Goal: Transaction & Acquisition: Subscribe to service/newsletter

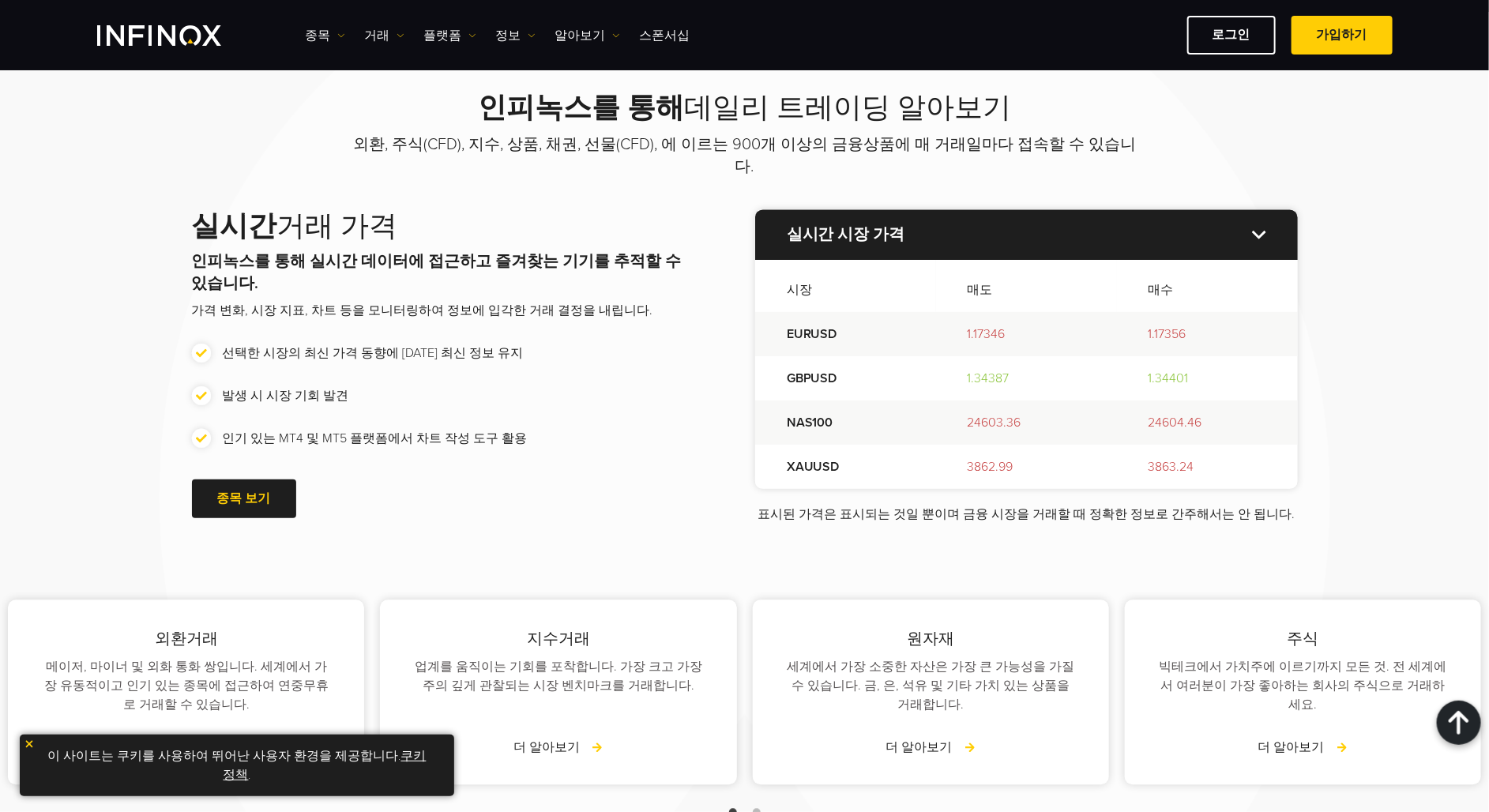
scroll to position [1769, 0]
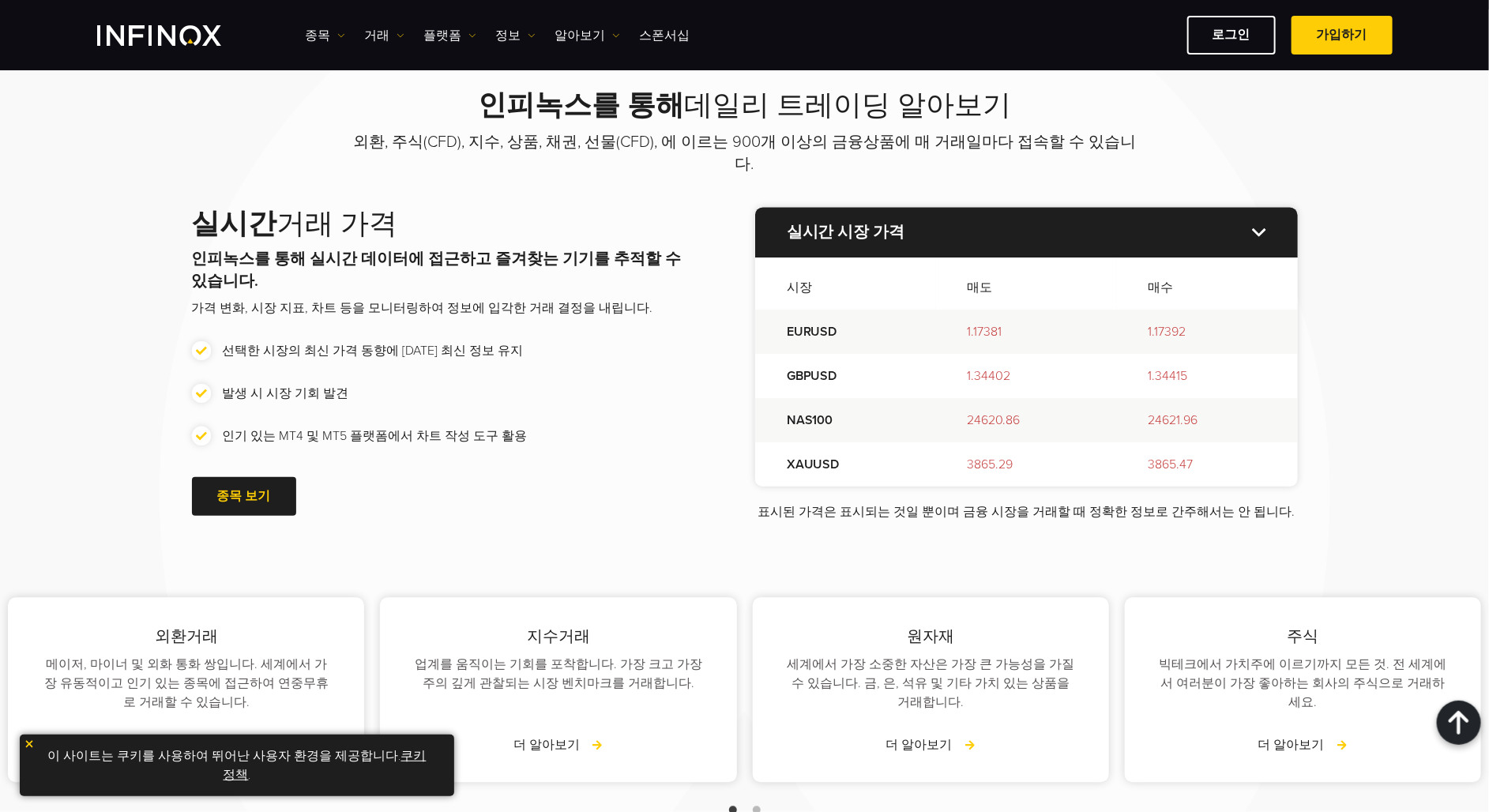
click at [403, 759] on link "쿠키 정책" at bounding box center [324, 765] width 203 height 35
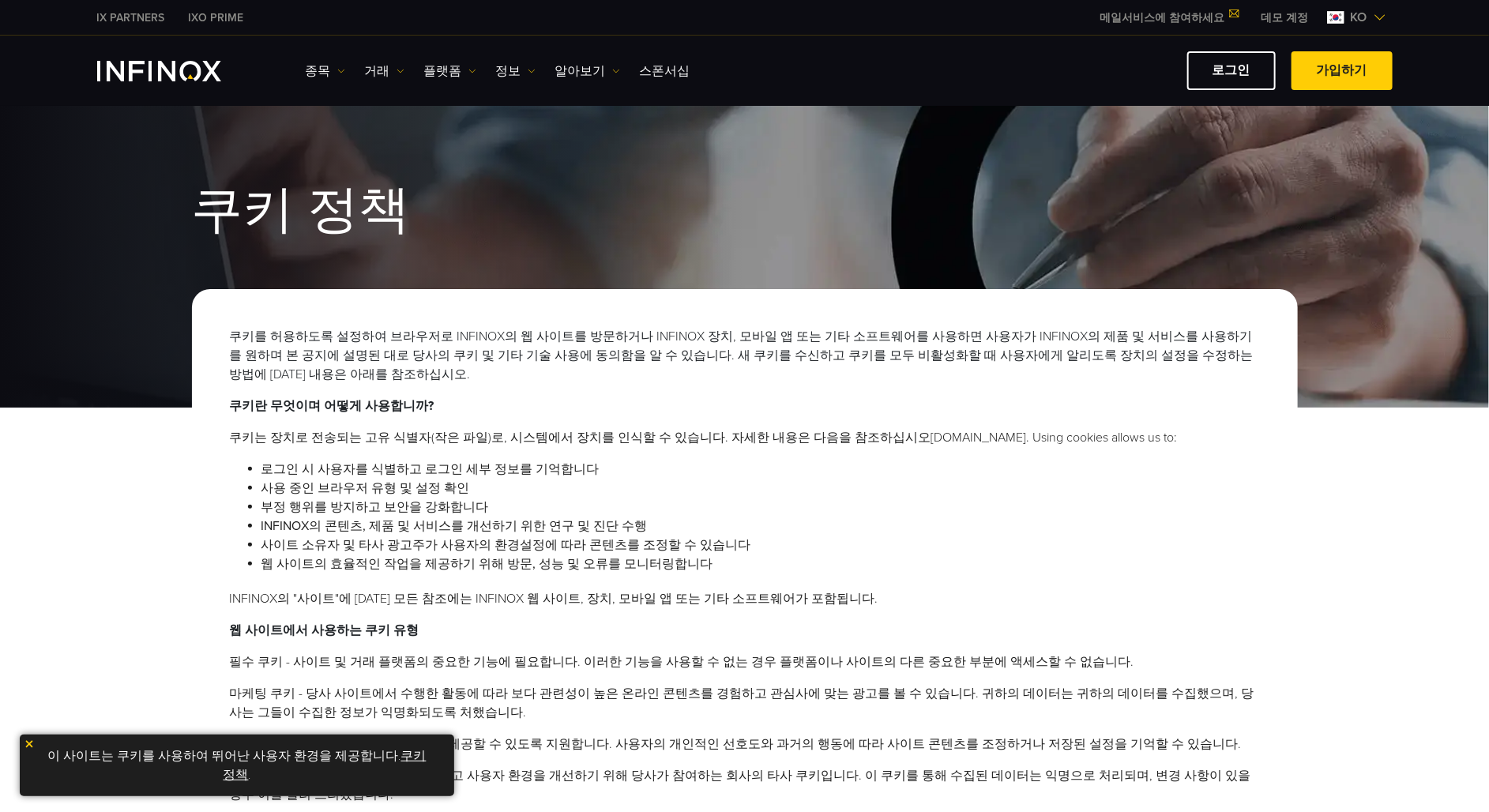
click at [404, 755] on link "쿠키 정책" at bounding box center [324, 765] width 203 height 35
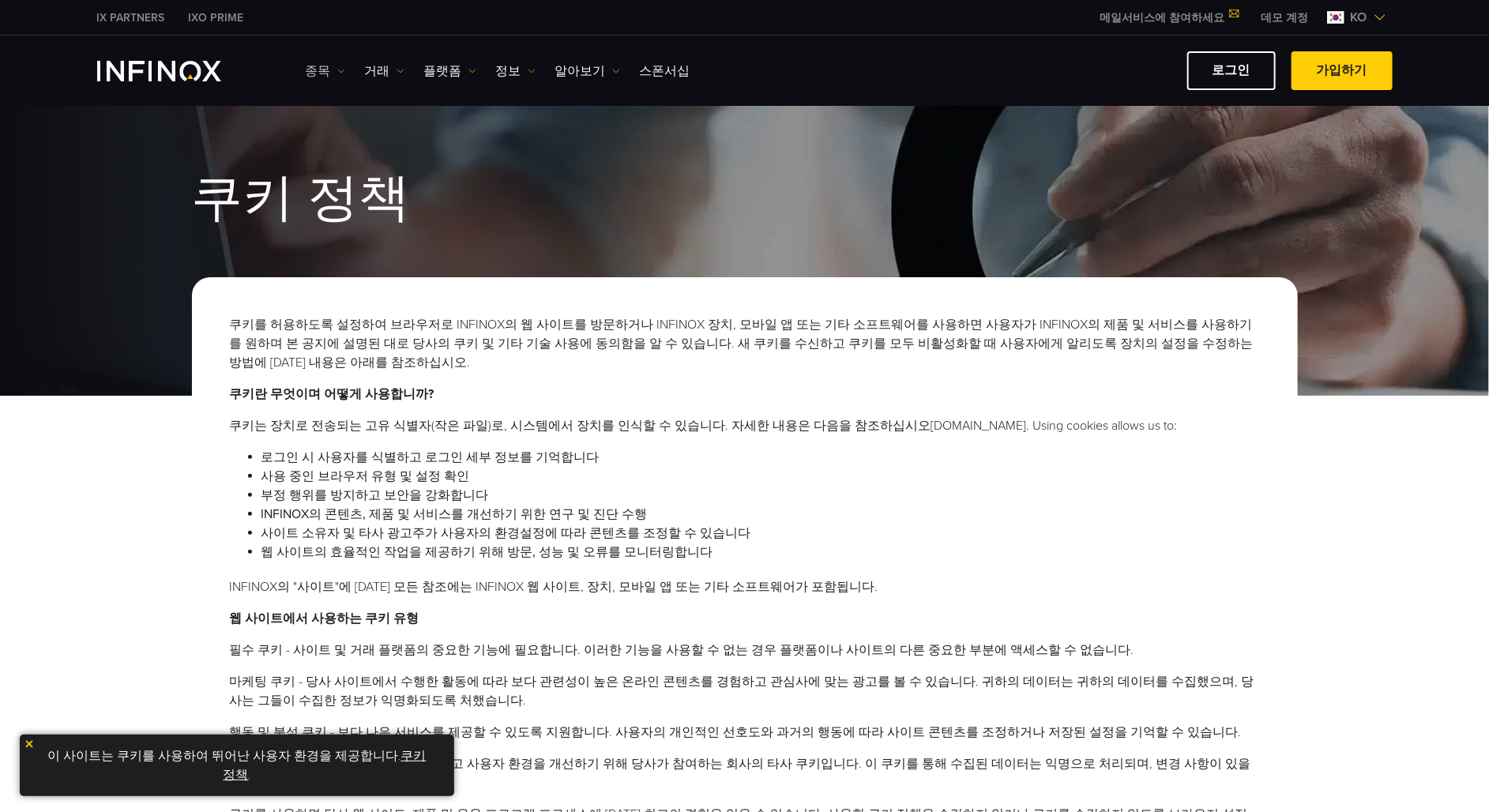
click at [319, 65] on link "종목" at bounding box center [325, 71] width 40 height 19
click at [373, 67] on link "거래" at bounding box center [384, 71] width 40 height 19
click at [447, 71] on link "플랫폼" at bounding box center [450, 71] width 52 height 19
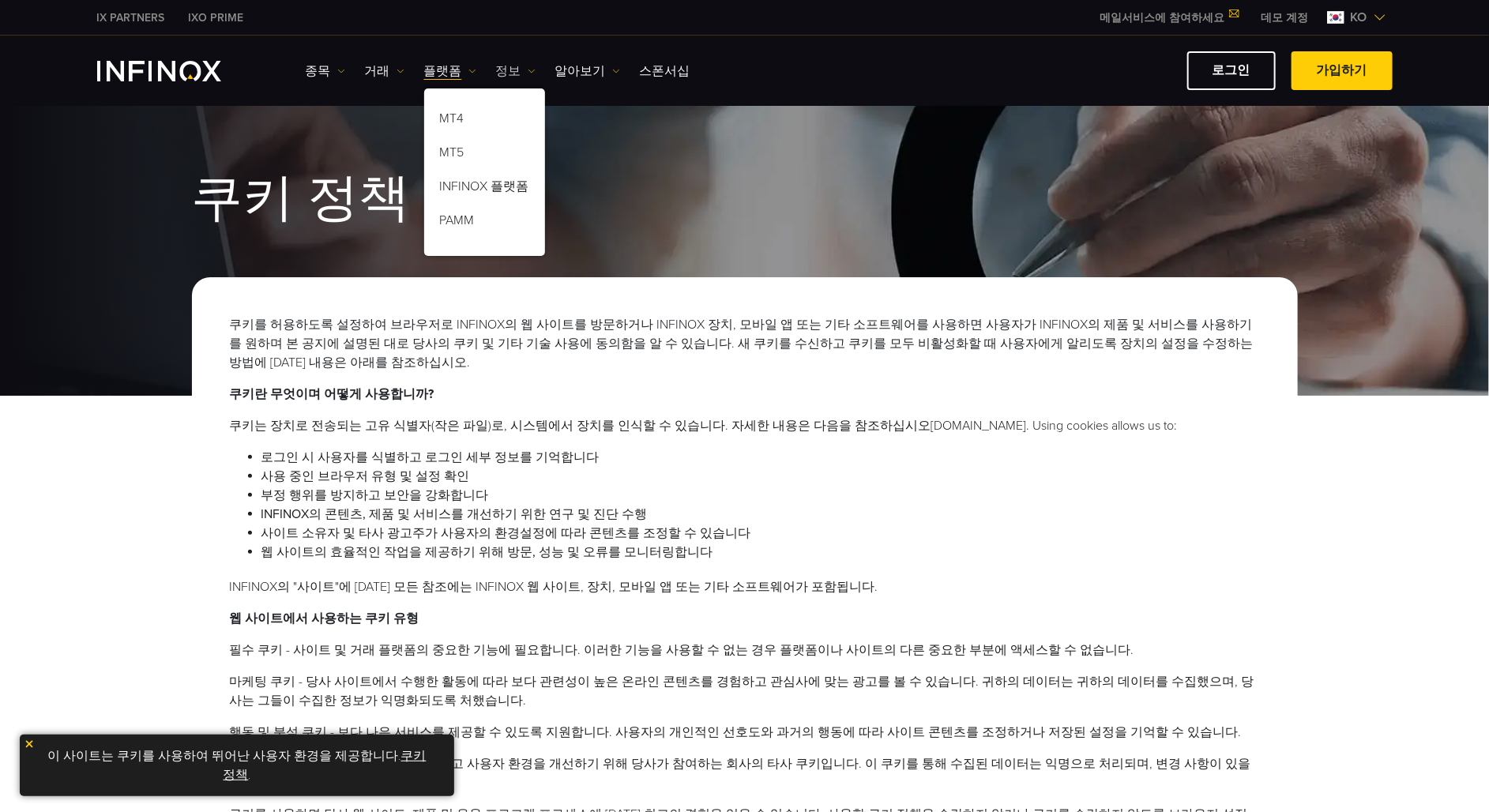
click at [509, 66] on link "정보" at bounding box center [515, 71] width 40 height 19
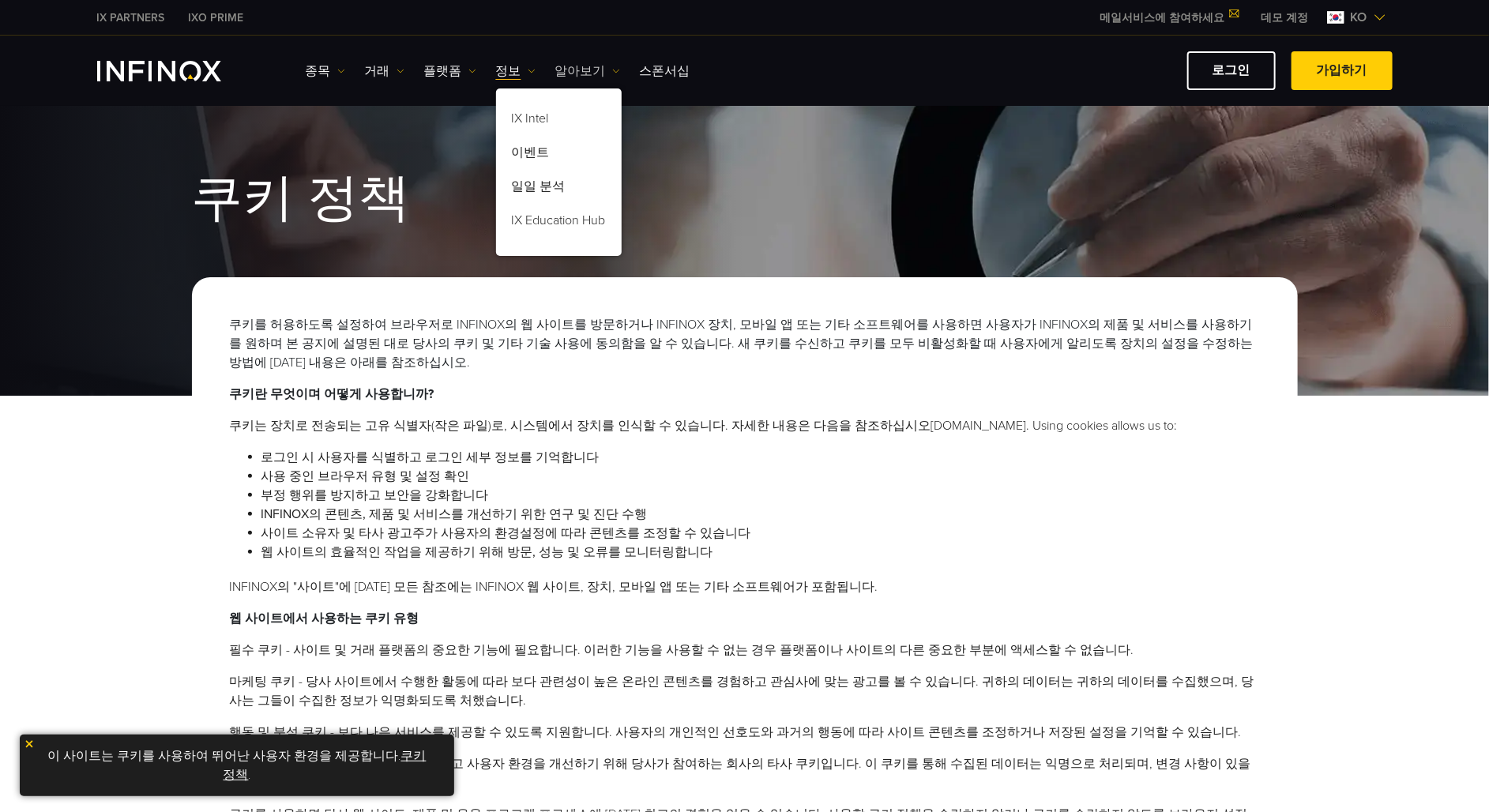
click at [576, 69] on link "알아보기" at bounding box center [588, 71] width 65 height 19
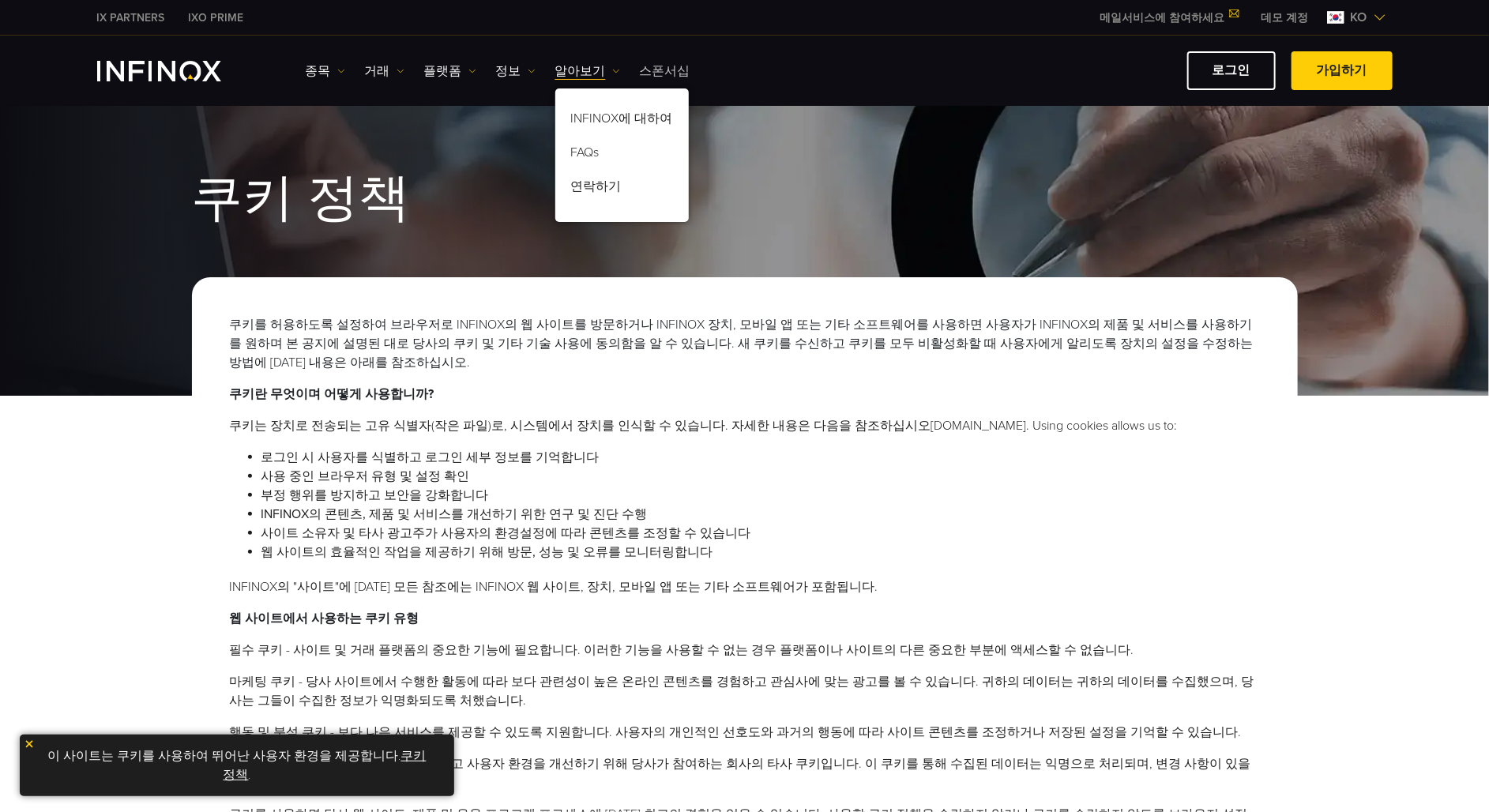
click at [640, 71] on link "스폰서십" at bounding box center [665, 71] width 51 height 19
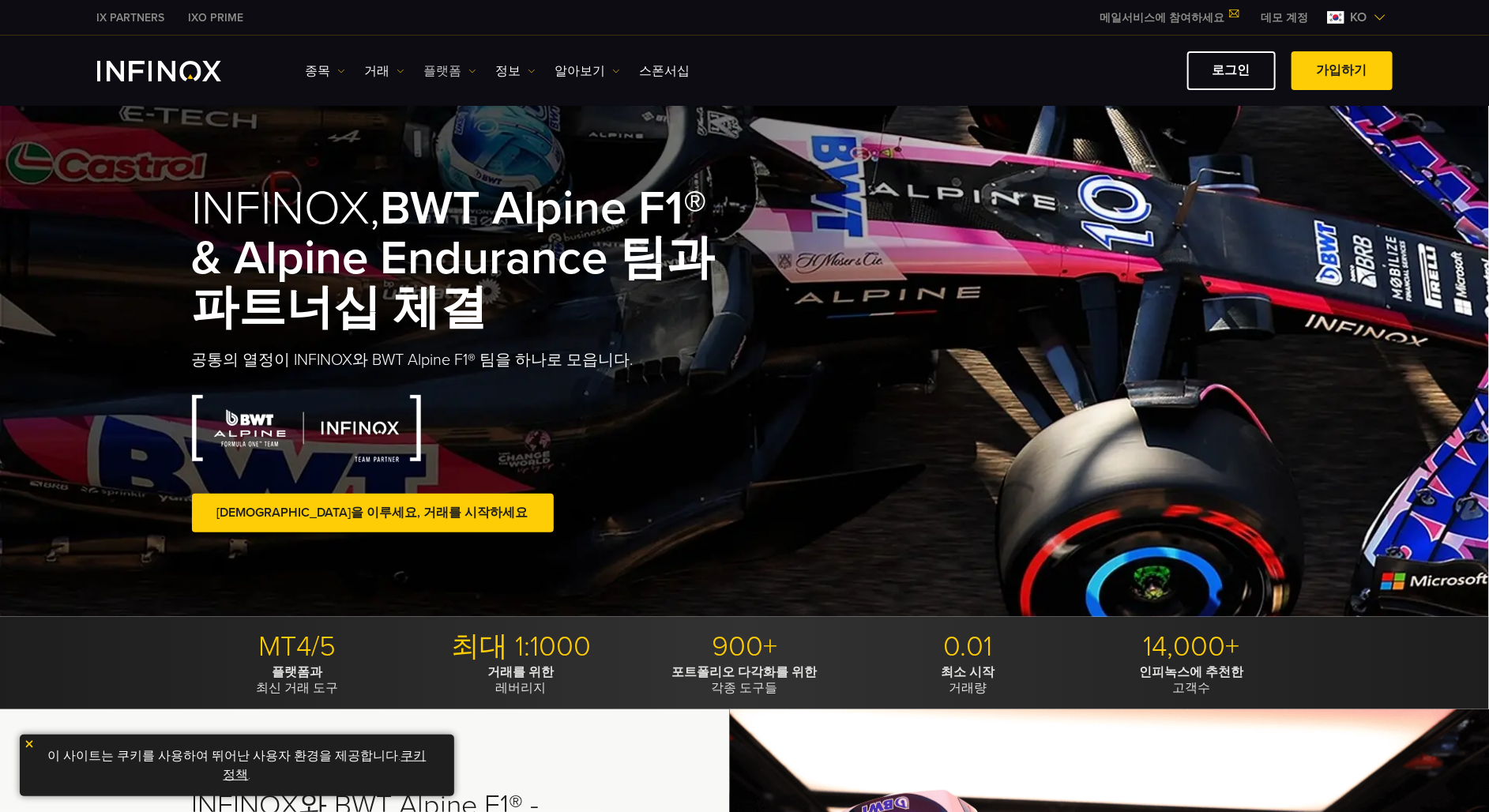
click at [437, 69] on link "플랫폼" at bounding box center [450, 71] width 52 height 19
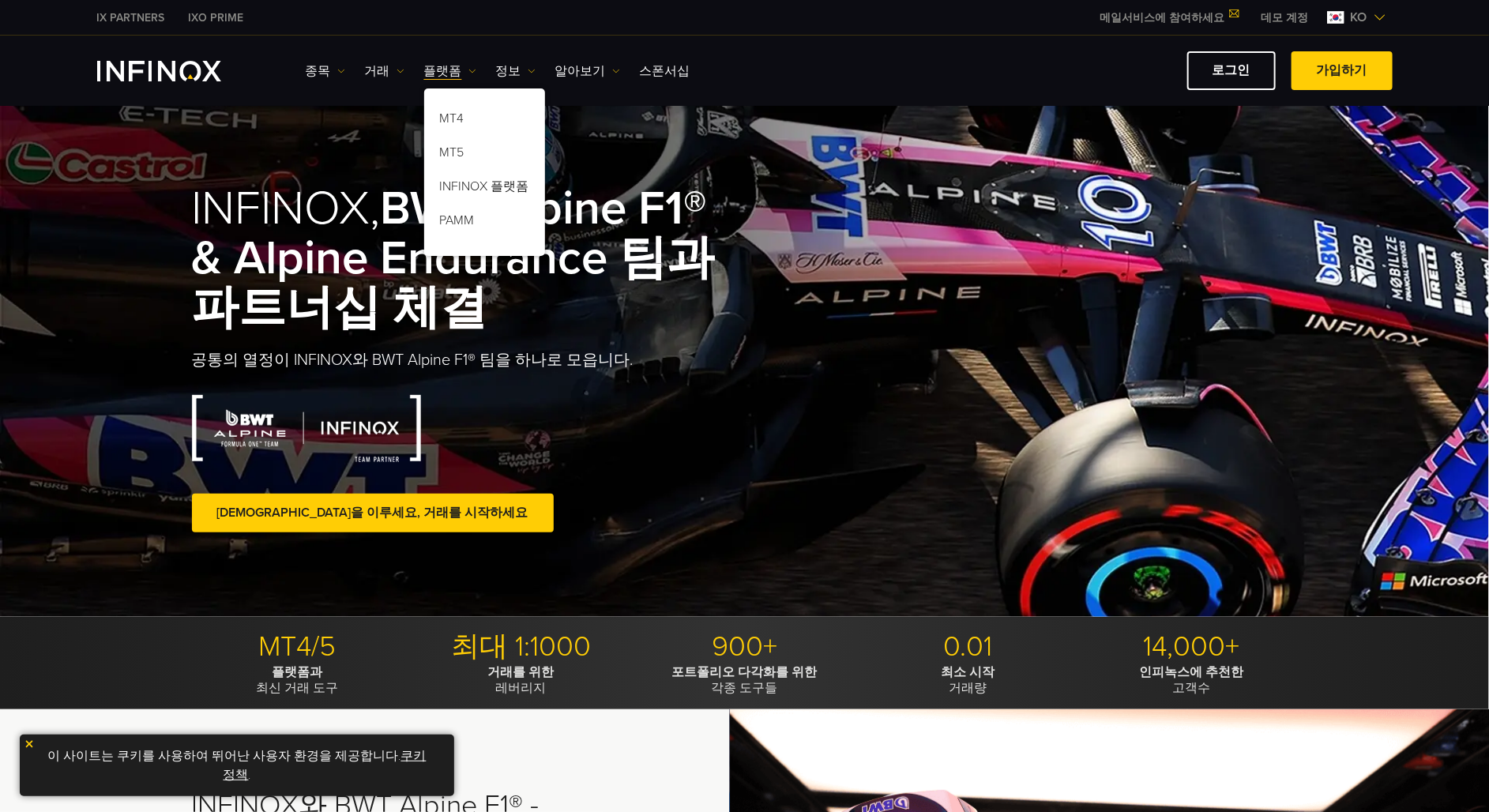
click at [1005, 51] on div "로그인 가입하기" at bounding box center [1047, 70] width 690 height 39
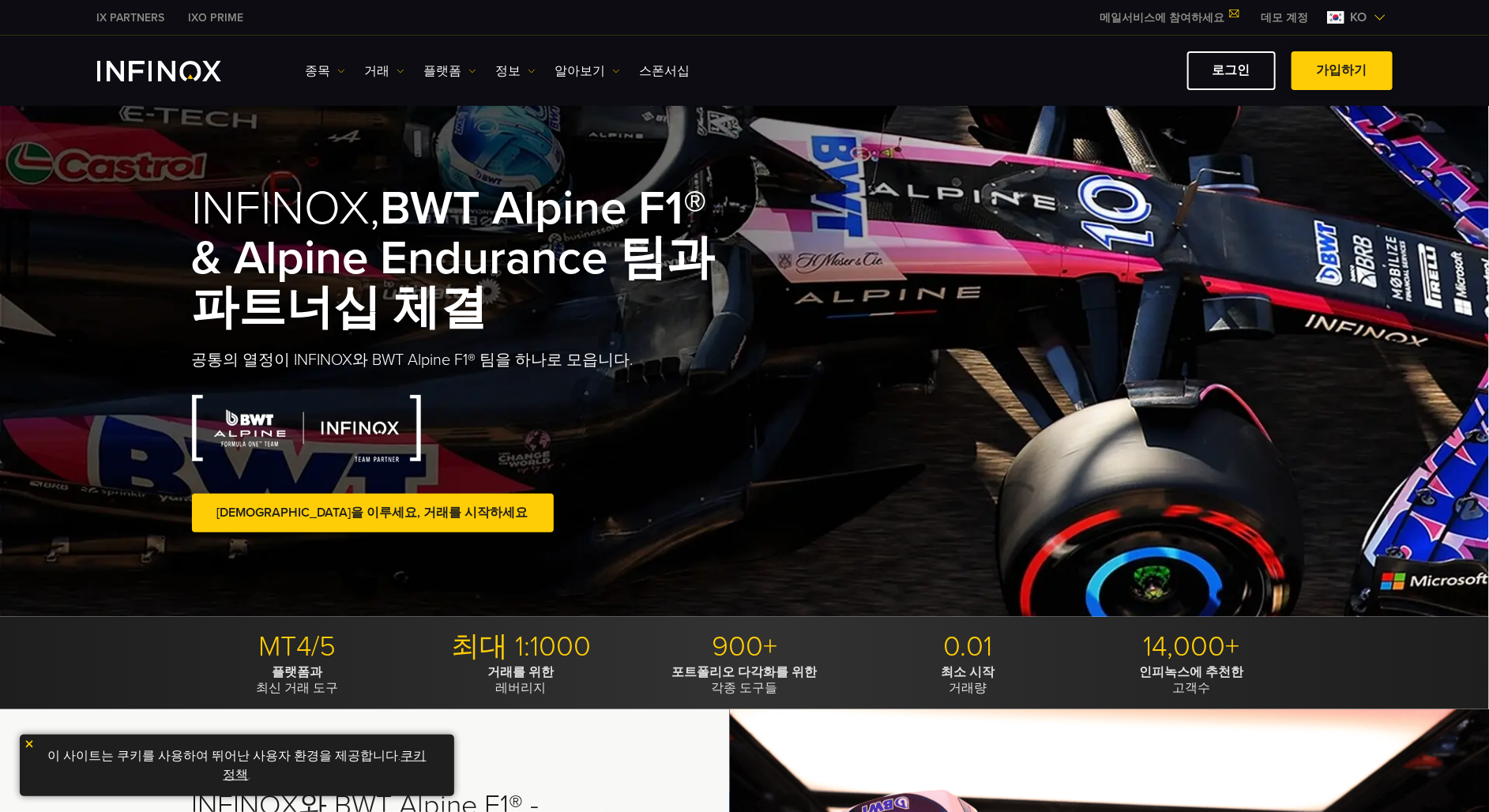
click at [1347, 77] on link "가입하기" at bounding box center [1341, 70] width 101 height 39
